Goal: Communication & Community: Answer question/provide support

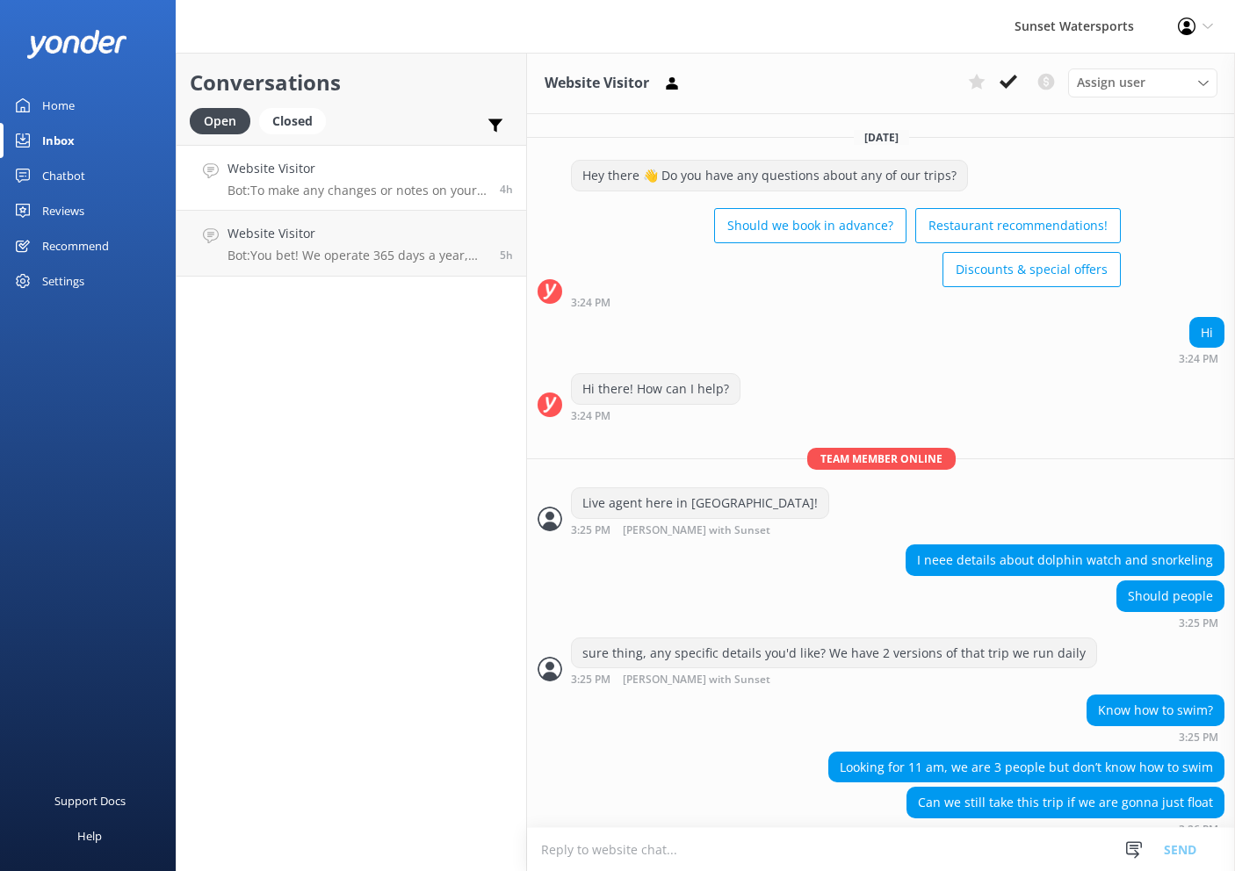
scroll to position [4467, 0]
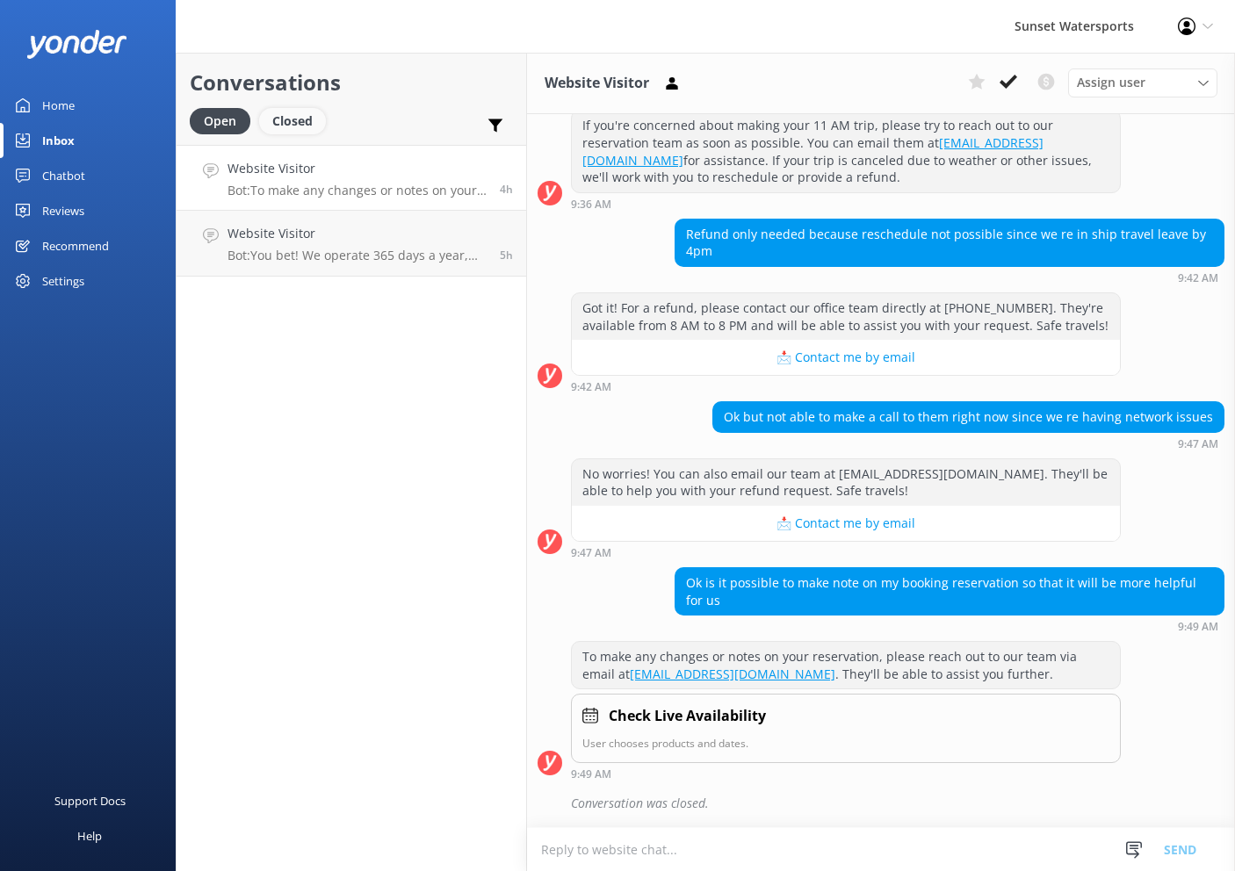
click at [289, 126] on div "Closed" at bounding box center [292, 121] width 67 height 26
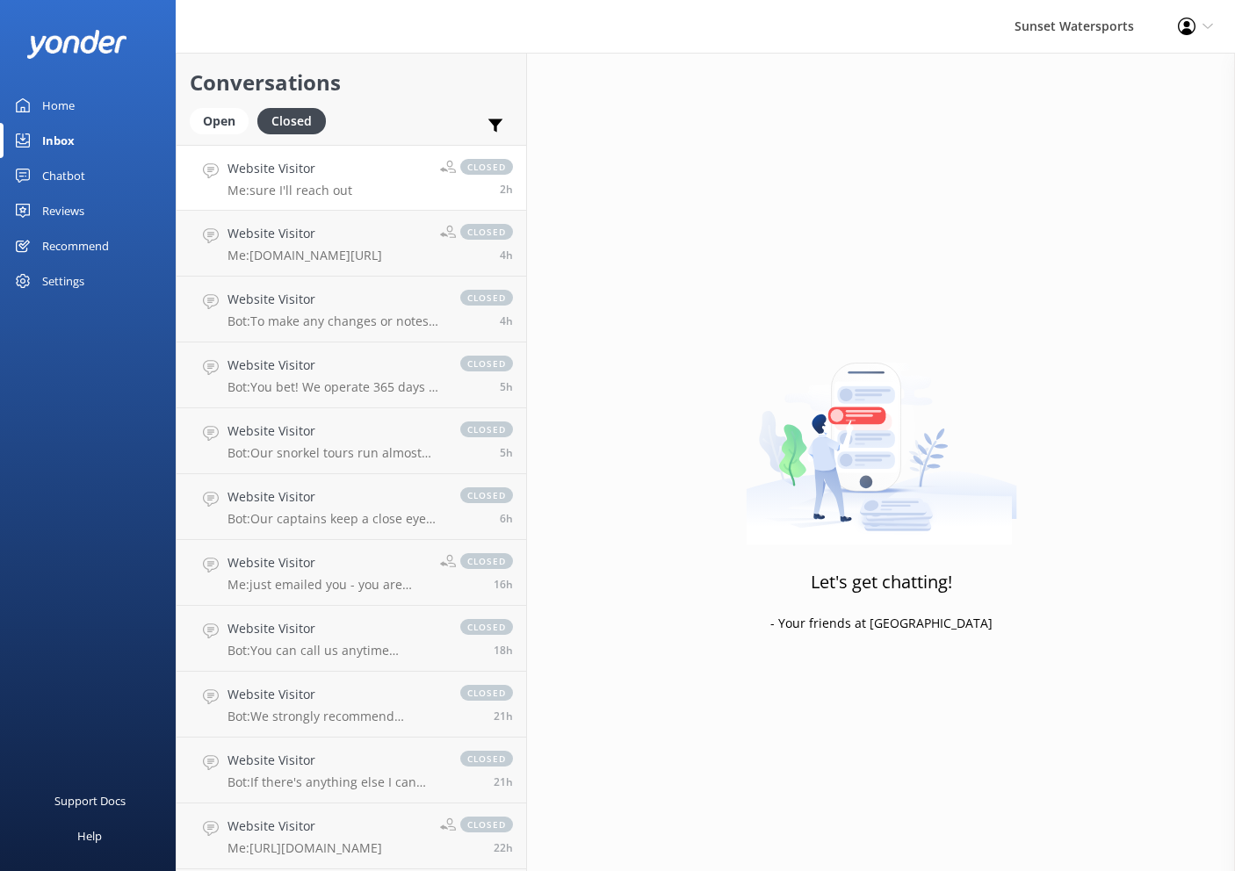
click at [404, 184] on link "Website Visitor Me: sure I'll reach out closed 2h" at bounding box center [352, 178] width 350 height 66
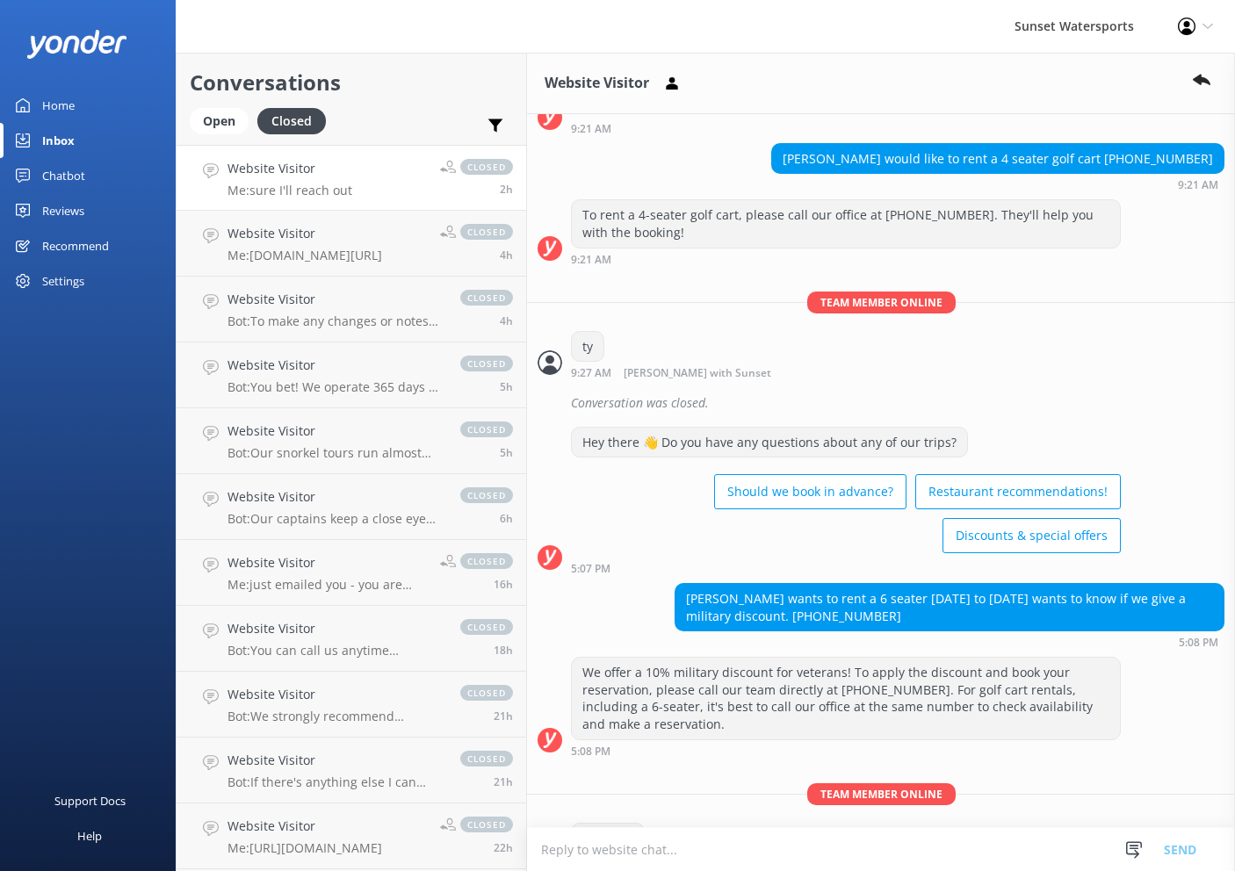
scroll to position [5824, 0]
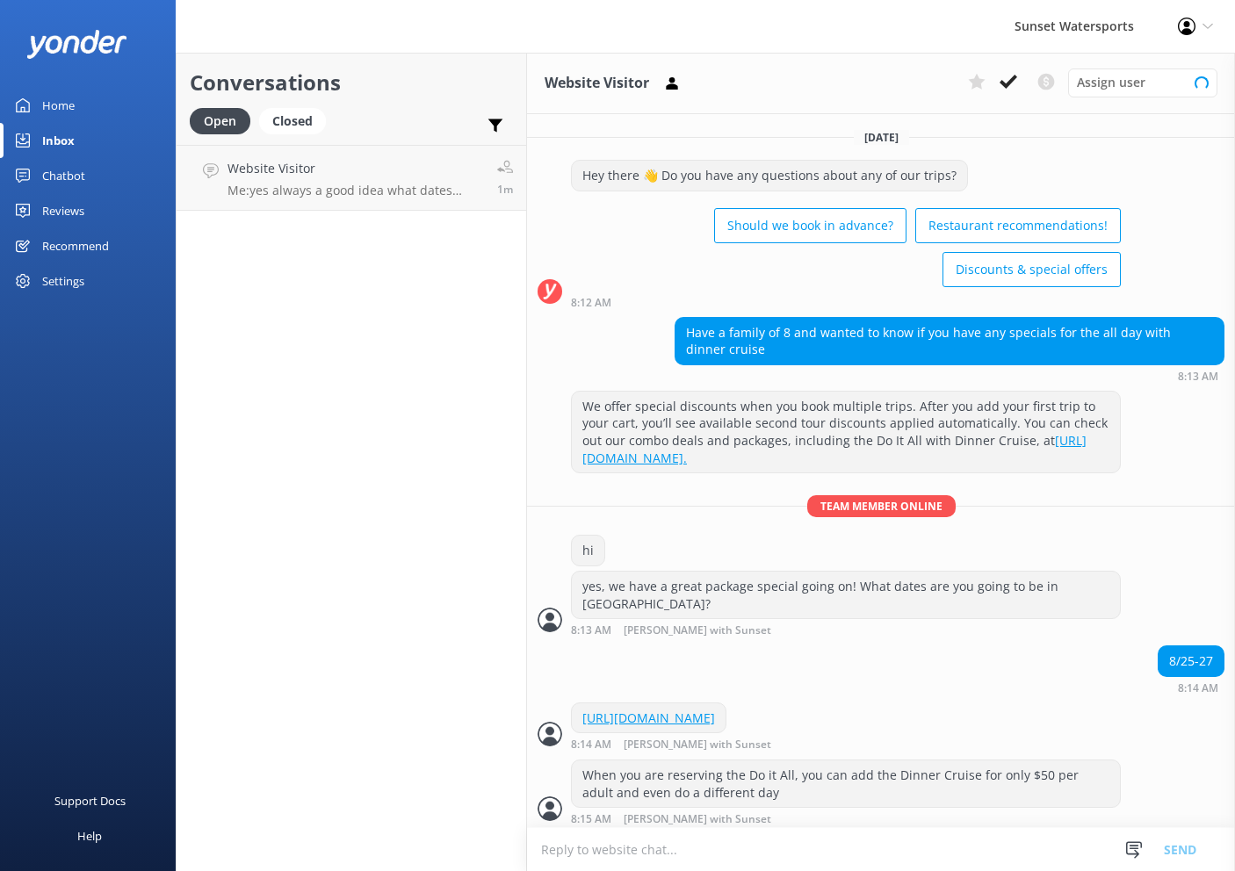
scroll to position [1779, 0]
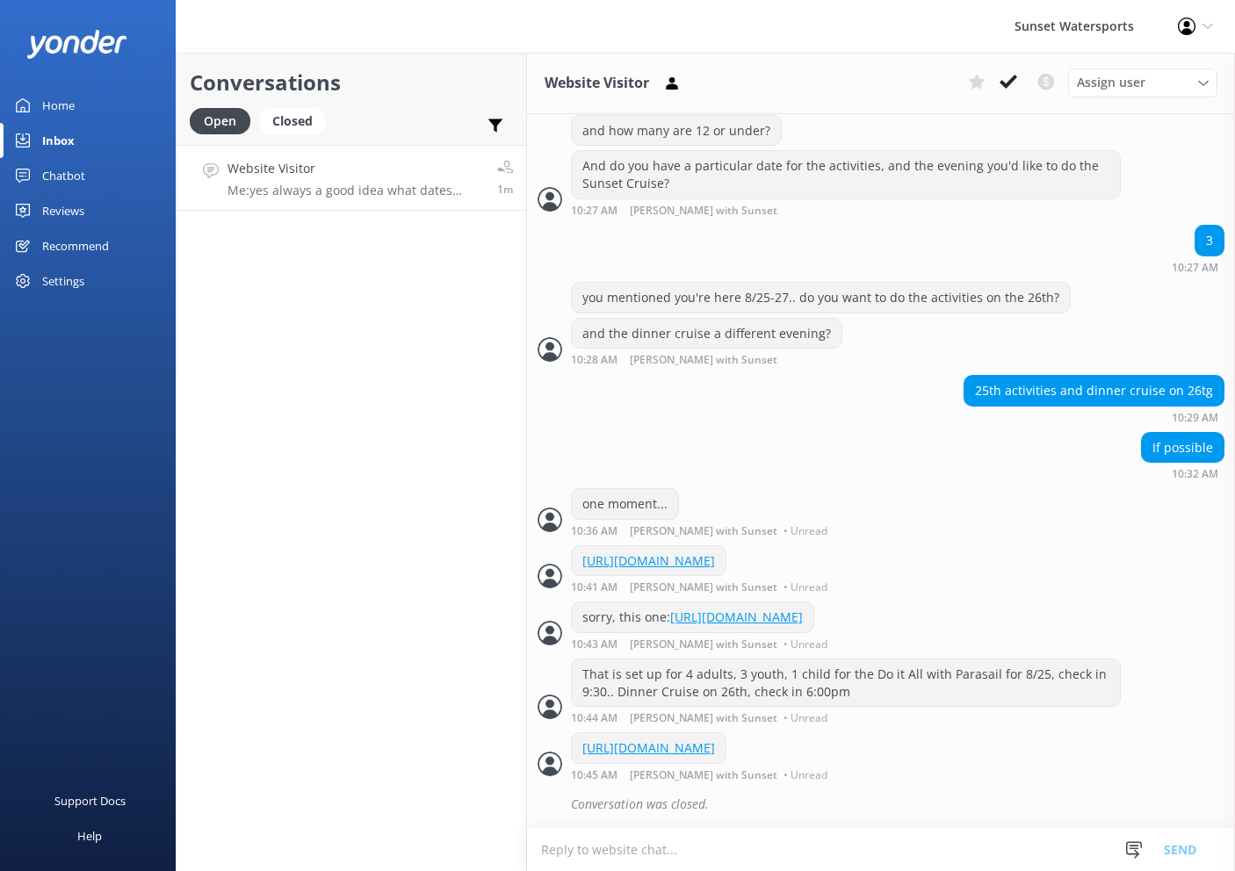
click at [316, 175] on h4 "Website Visitor" at bounding box center [355, 168] width 256 height 19
